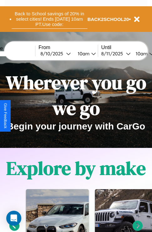
click at [49, 19] on button "Back to School savings of 20% in select cities! Ends [DATE] 10am PT. Use code:" at bounding box center [50, 18] width 76 height 19
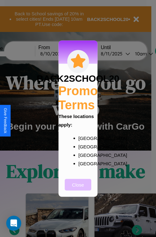
click at [78, 189] on button "Close" at bounding box center [78, 185] width 27 height 12
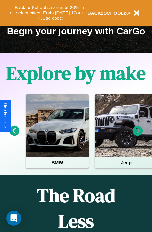
scroll to position [96, 0]
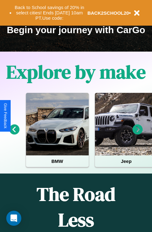
click at [14, 134] on icon at bounding box center [14, 130] width 10 height 10
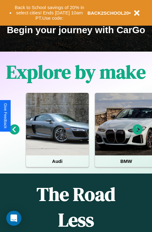
click at [14, 134] on icon at bounding box center [14, 130] width 10 height 10
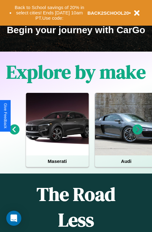
click at [137, 134] on icon at bounding box center [137, 130] width 10 height 10
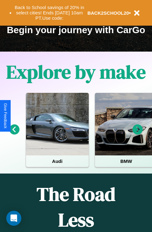
click at [137, 134] on icon at bounding box center [137, 130] width 10 height 10
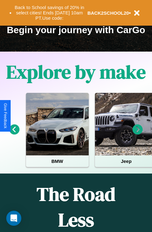
click at [137, 134] on icon at bounding box center [137, 130] width 10 height 10
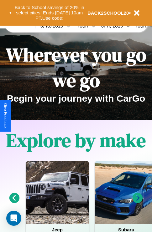
scroll to position [0, 0]
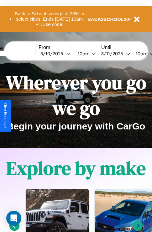
click at [21, 54] on input "text" at bounding box center [11, 53] width 47 height 5
type input "*******"
click at [63, 54] on div "[DATE]" at bounding box center [53, 54] width 26 height 6
select select "*"
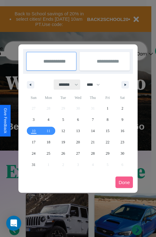
click at [66, 84] on select "******* ******** ***** ***** *** **** **** ****** ********* ******* ******** **…" at bounding box center [67, 84] width 27 height 10
click at [96, 84] on select "**** **** **** **** **** **** **** **** **** **** **** **** **** **** **** ****…" at bounding box center [93, 84] width 19 height 10
select select "****"
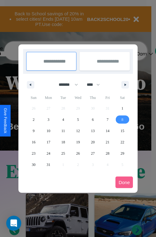
click at [123, 119] on span "8" at bounding box center [123, 119] width 2 height 11
type input "**********"
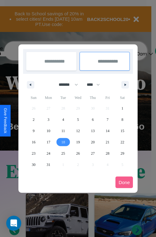
click at [63, 142] on span "18" at bounding box center [64, 141] width 4 height 11
type input "**********"
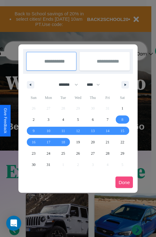
click at [125, 182] on button "Done" at bounding box center [125, 182] width 18 height 12
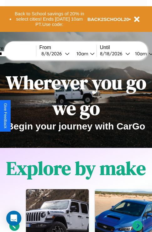
scroll to position [0, 22]
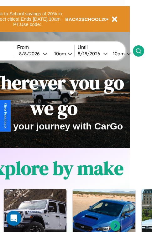
click at [141, 51] on icon at bounding box center [138, 51] width 6 height 6
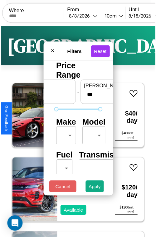
scroll to position [18, 0]
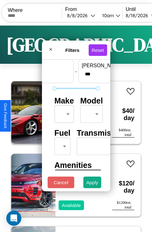
click at [63, 113] on body "CarGo Where From [DATE] 10am Until [DATE] 10am Become a Host Login Sign Up Seat…" at bounding box center [76, 129] width 152 height 258
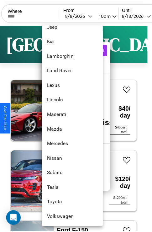
scroll to position [339, 0]
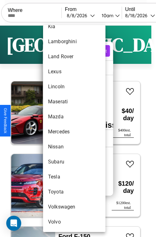
click at [63, 222] on li "Volvo" at bounding box center [74, 221] width 63 height 15
type input "*****"
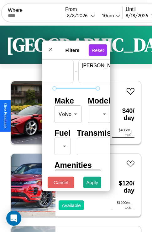
scroll to position [18, 39]
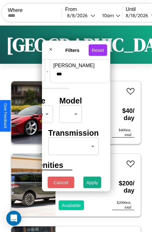
type input "***"
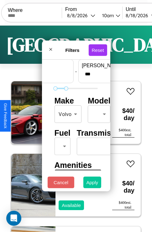
type input "**"
click at [92, 184] on button "Apply" at bounding box center [92, 183] width 18 height 12
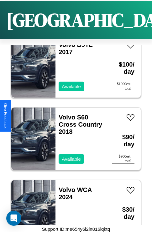
scroll to position [23, 0]
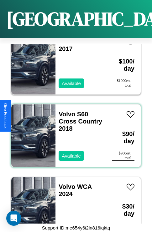
click at [74, 132] on div "Volvo S60 Cross Country 2018 Available" at bounding box center [80, 136] width 50 height 63
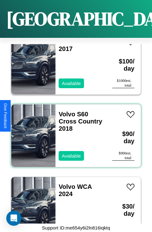
click at [74, 132] on div "Volvo S60 Cross Country 2018 Available" at bounding box center [80, 136] width 50 height 63
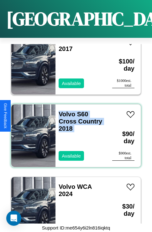
click at [74, 132] on div "Volvo S60 Cross Country 2018 Available" at bounding box center [80, 136] width 50 height 63
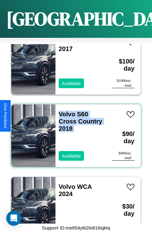
click at [74, 132] on div "Volvo S60 Cross Country 2018 Available" at bounding box center [80, 136] width 50 height 63
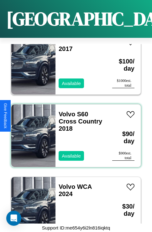
click at [74, 132] on div "Volvo S60 Cross Country 2018 Available" at bounding box center [80, 136] width 50 height 63
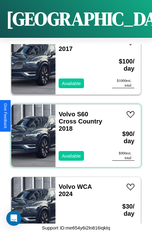
click at [74, 132] on div "Volvo S60 Cross Country 2018 Available" at bounding box center [80, 136] width 50 height 63
click at [65, 111] on link "Volvo S60 Cross Country 2018" at bounding box center [80, 121] width 43 height 21
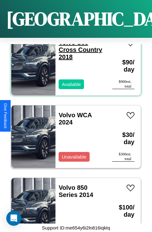
scroll to position [96, 0]
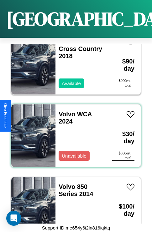
click at [74, 132] on div "Volvo WCA 2024 Unavailable" at bounding box center [80, 136] width 50 height 63
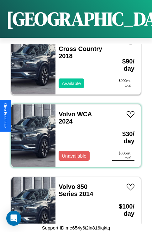
click at [74, 132] on div "Volvo WCA 2024 Unavailable" at bounding box center [80, 136] width 50 height 63
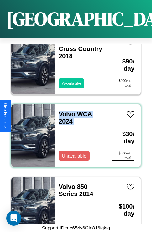
click at [74, 132] on div "Volvo WCA 2024 Unavailable" at bounding box center [80, 136] width 50 height 63
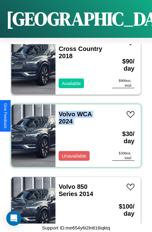
click at [74, 132] on div "Volvo WCA 2024 Unavailable" at bounding box center [80, 136] width 50 height 63
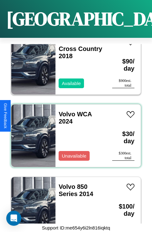
click at [74, 132] on div "Volvo WCA 2024 Unavailable" at bounding box center [80, 136] width 50 height 63
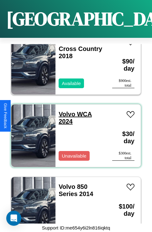
click at [65, 111] on link "Volvo WCA 2024" at bounding box center [75, 118] width 33 height 14
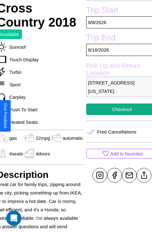
scroll to position [145, 26]
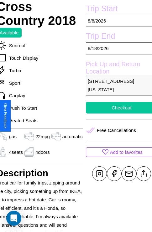
click at [116, 114] on button "Checkout" at bounding box center [121, 108] width 71 height 12
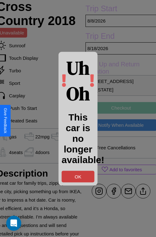
click at [78, 176] on button "OK" at bounding box center [78, 177] width 33 height 12
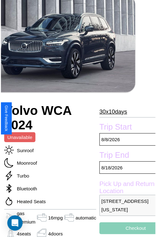
scroll to position [50, 33]
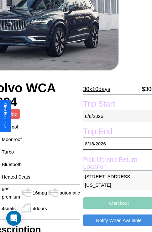
click at [116, 116] on p "8 / 8 / 2026" at bounding box center [118, 116] width 71 height 12
select select "*"
select select "****"
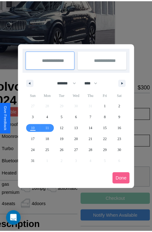
scroll to position [0, 33]
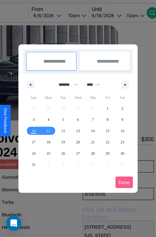
click at [56, 15] on div at bounding box center [78, 118] width 156 height 237
